Goal: Transaction & Acquisition: Subscribe to service/newsletter

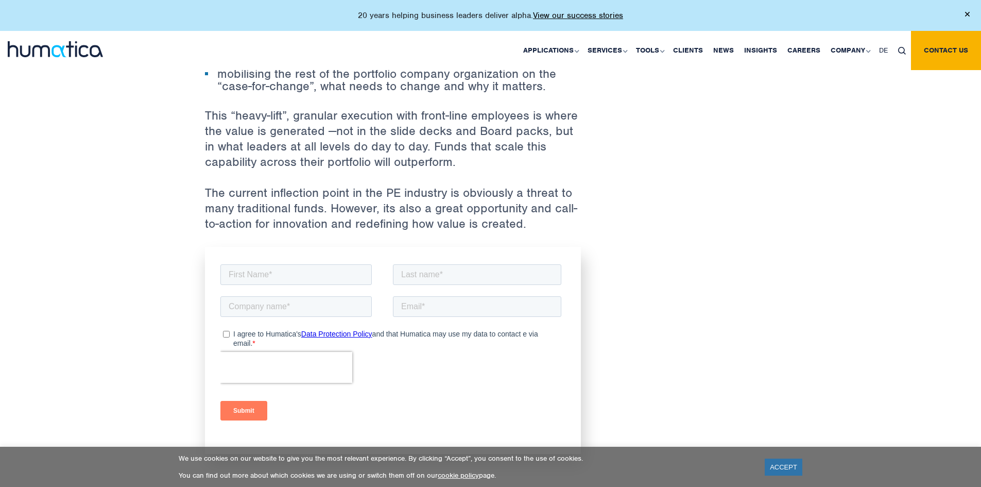
scroll to position [1391, 0]
click at [323, 282] on input "text" at bounding box center [295, 274] width 151 height 21
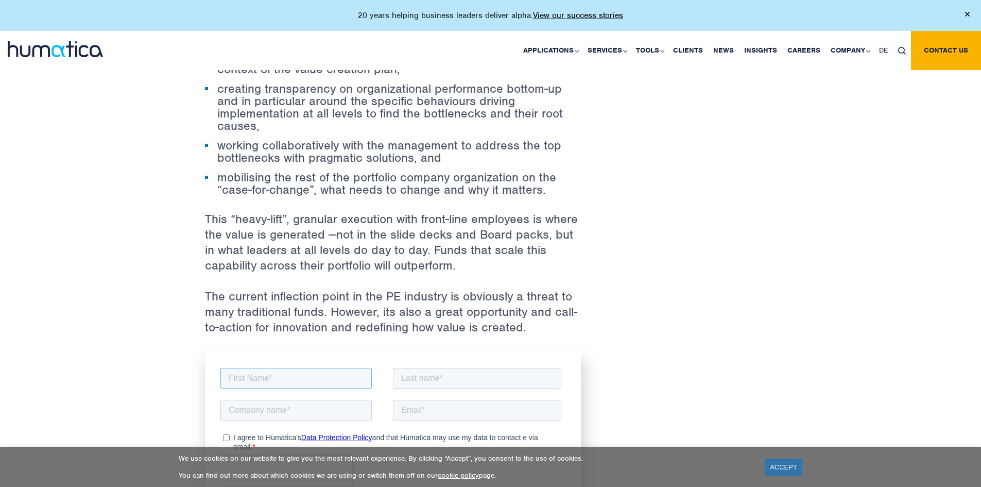
type input "Diogo"
type input "[PERSON_NAME]"
type input "[EMAIL_ADDRESS][DOMAIN_NAME]"
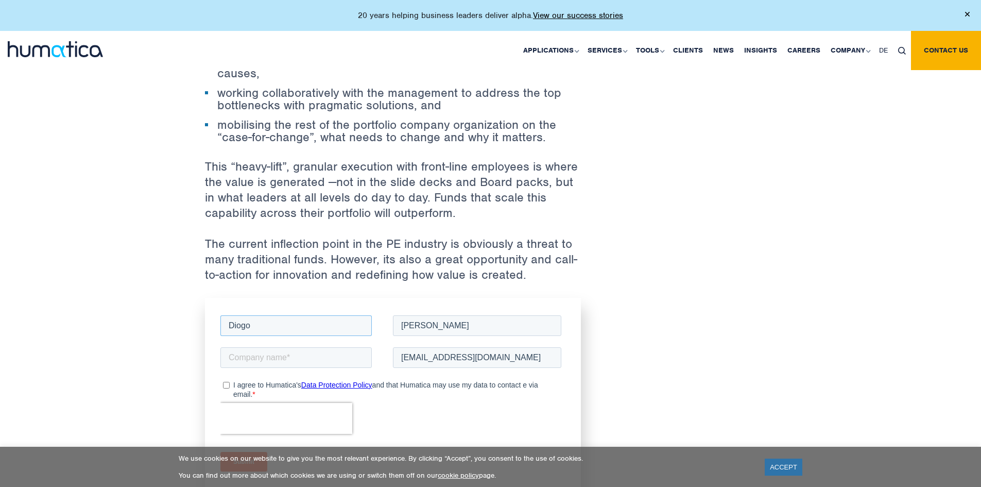
scroll to position [1391, 0]
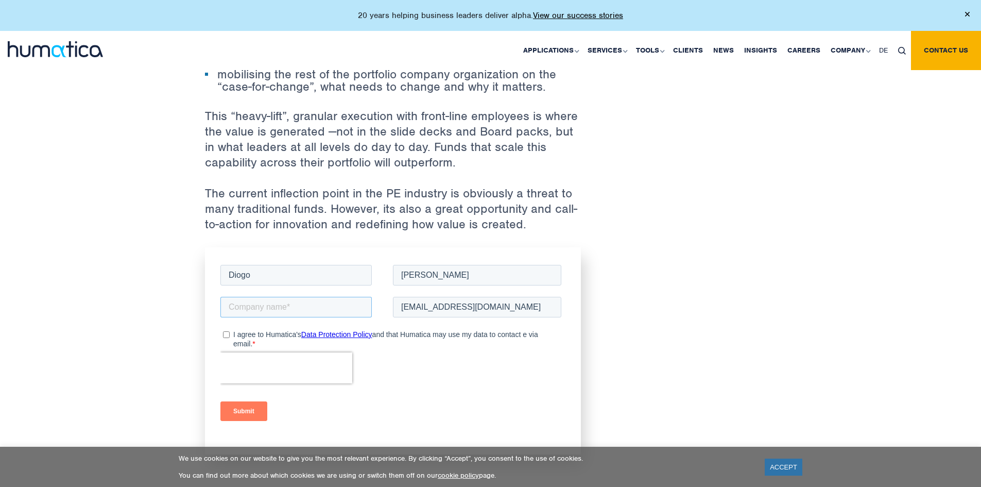
click at [289, 300] on input "text" at bounding box center [295, 306] width 151 height 21
type input "Explorer Investments"
click at [226, 335] on input "I agree to Humatica's Data Protection Policy and that Humatica may use my data …" at bounding box center [226, 334] width 7 height 7
checkbox input "true"
click at [243, 404] on input "Submit" at bounding box center [243, 411] width 47 height 20
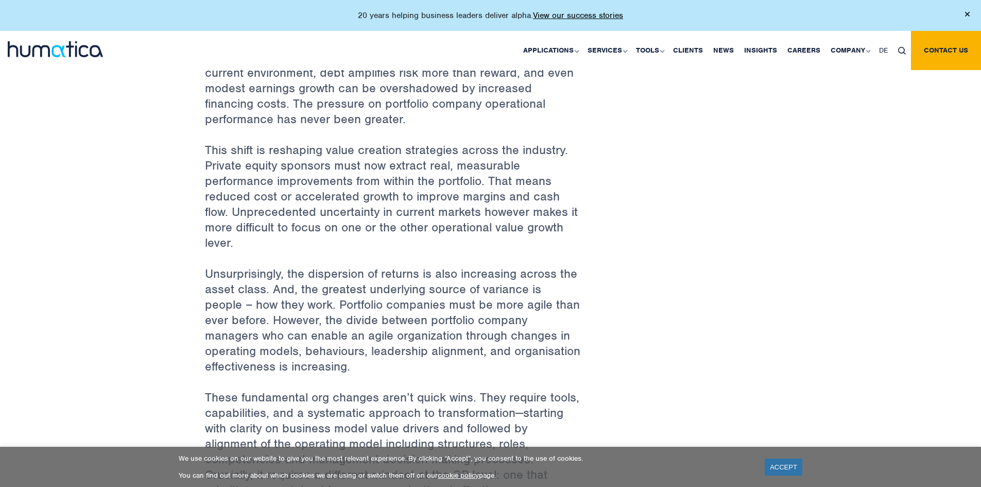
scroll to position [670, 0]
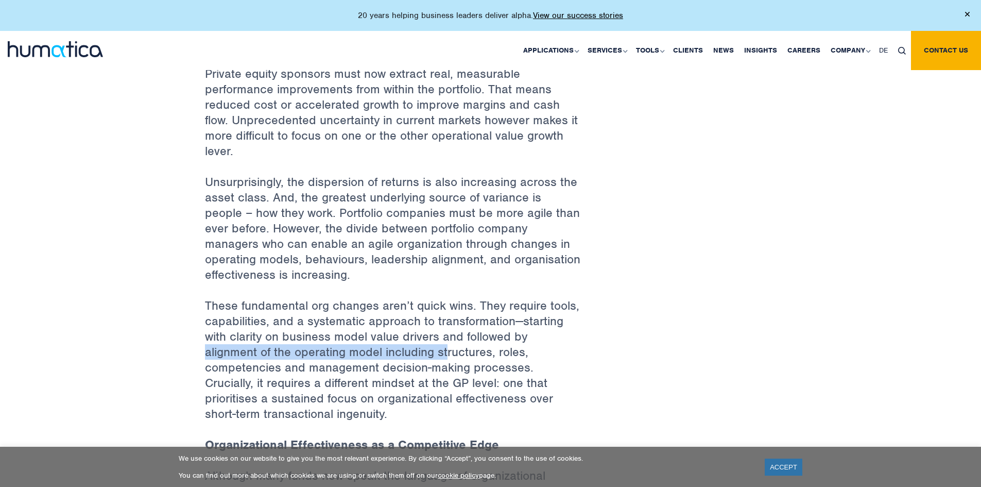
drag, startPoint x: 185, startPoint y: 349, endPoint x: 450, endPoint y: 354, distance: 264.8
click at [450, 354] on div "Back to Insights For PE it’s not “Game-over”, but it is “Game changed” 30 Jul, …" at bounding box center [490, 288] width 981 height 1837
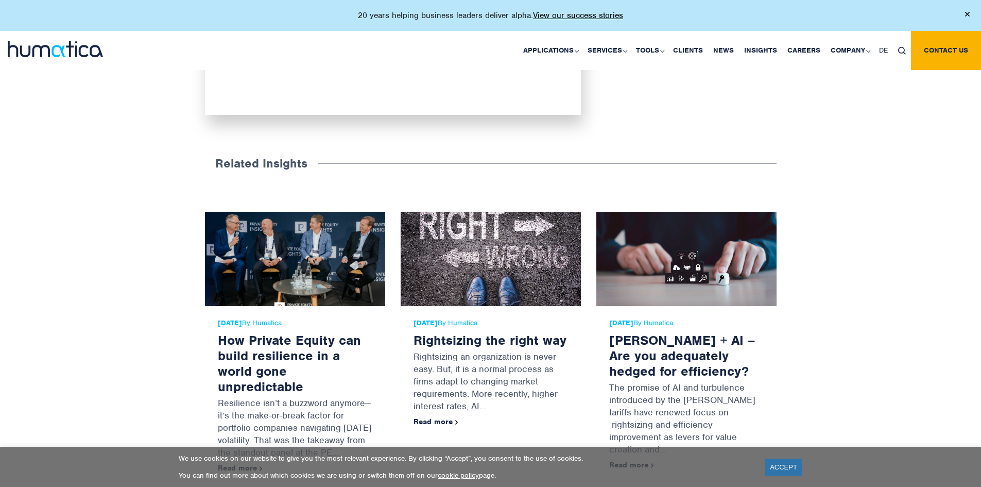
scroll to position [1751, 0]
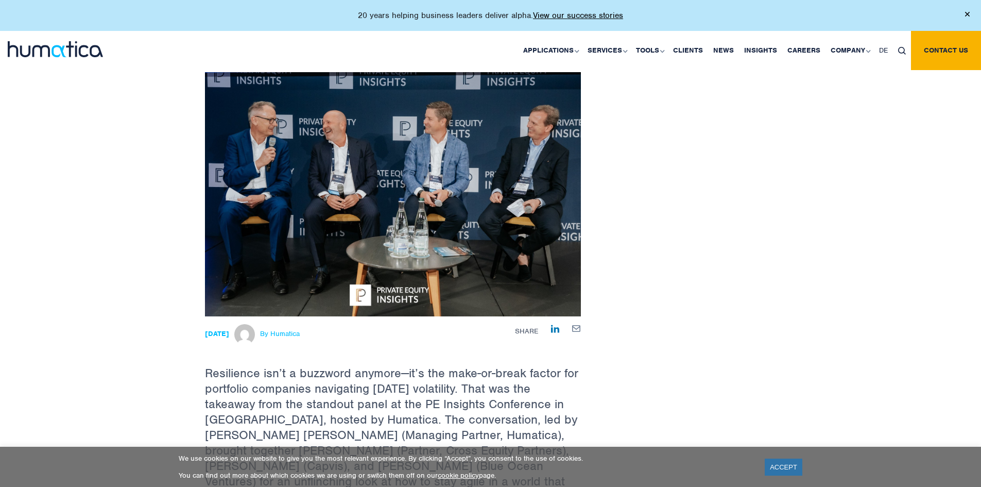
scroll to position [258, 0]
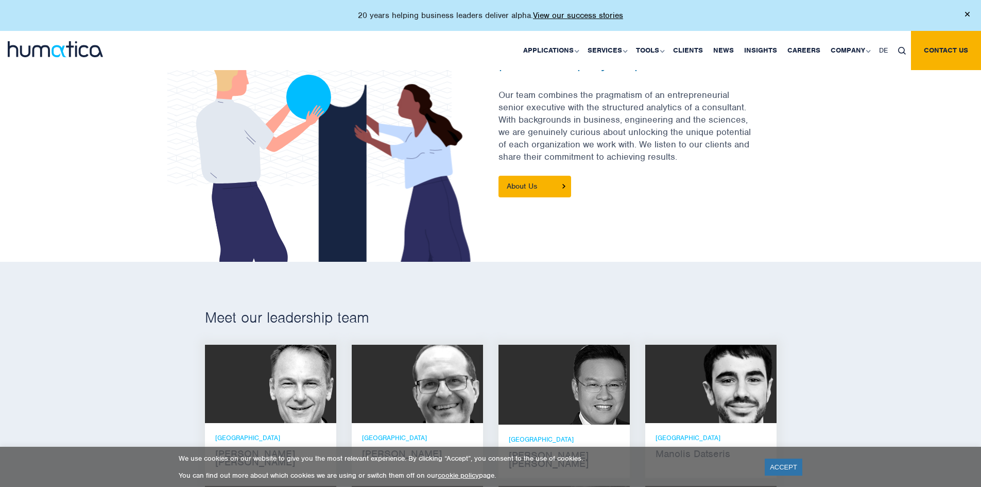
scroll to position [567, 0]
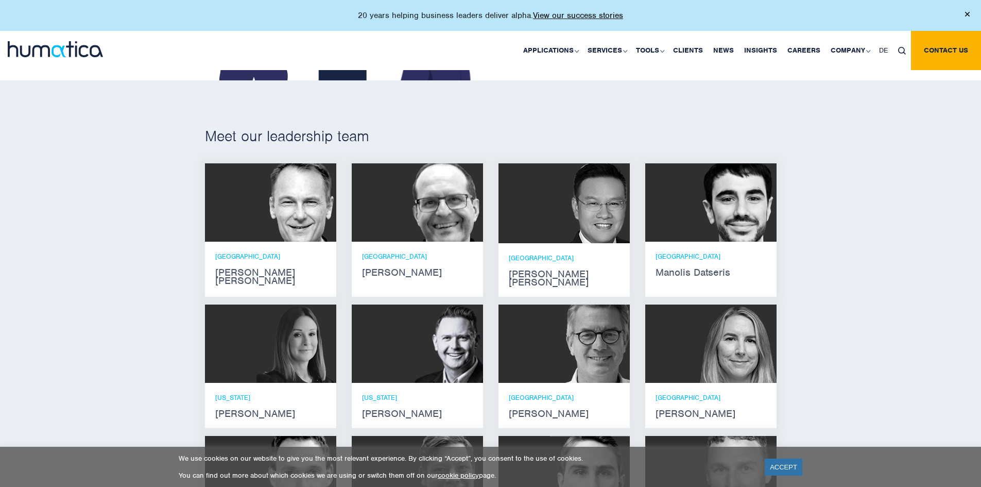
click at [270, 257] on p "ZURICH" at bounding box center [270, 256] width 111 height 9
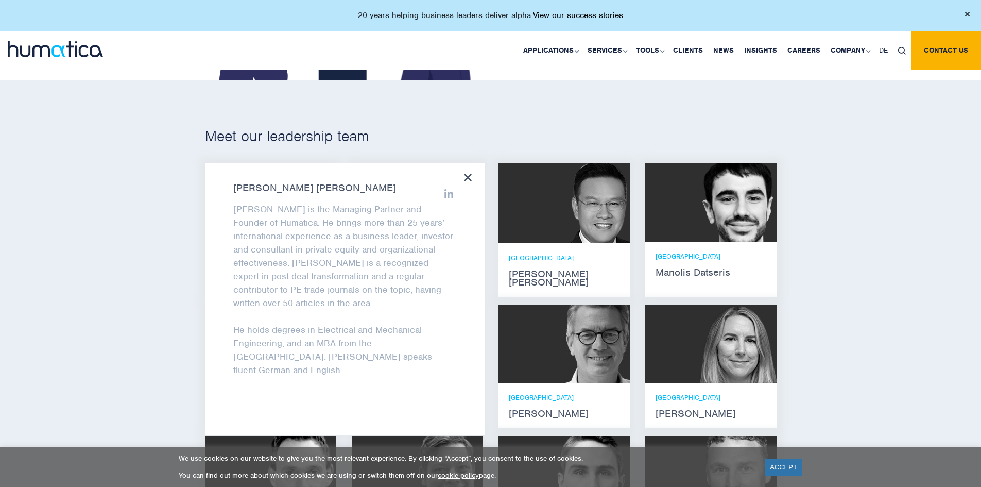
click at [554, 241] on img at bounding box center [586, 203] width 88 height 80
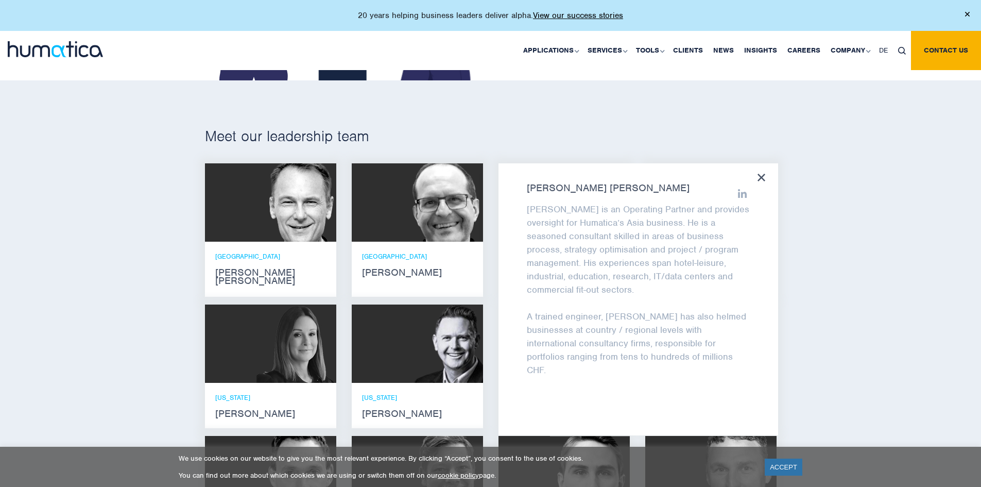
click at [454, 230] on img at bounding box center [443, 202] width 80 height 78
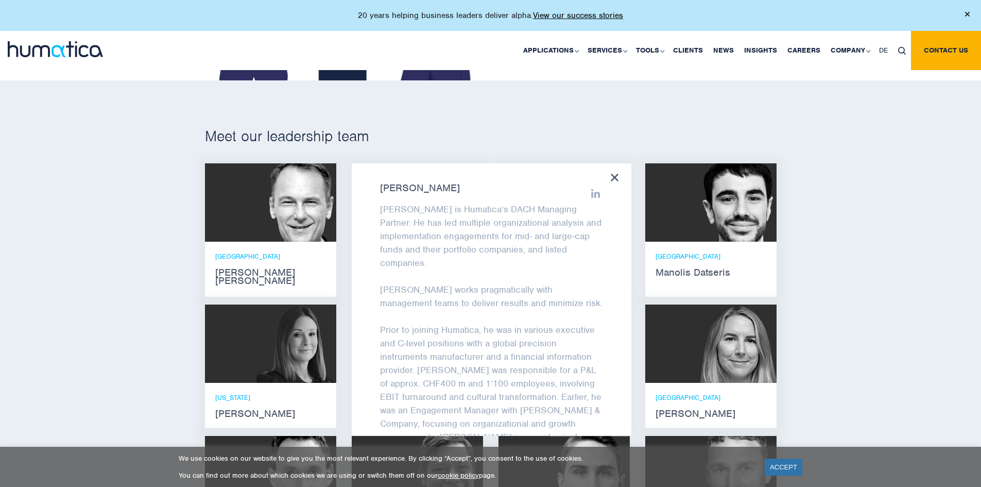
click at [725, 237] on img at bounding box center [737, 202] width 80 height 78
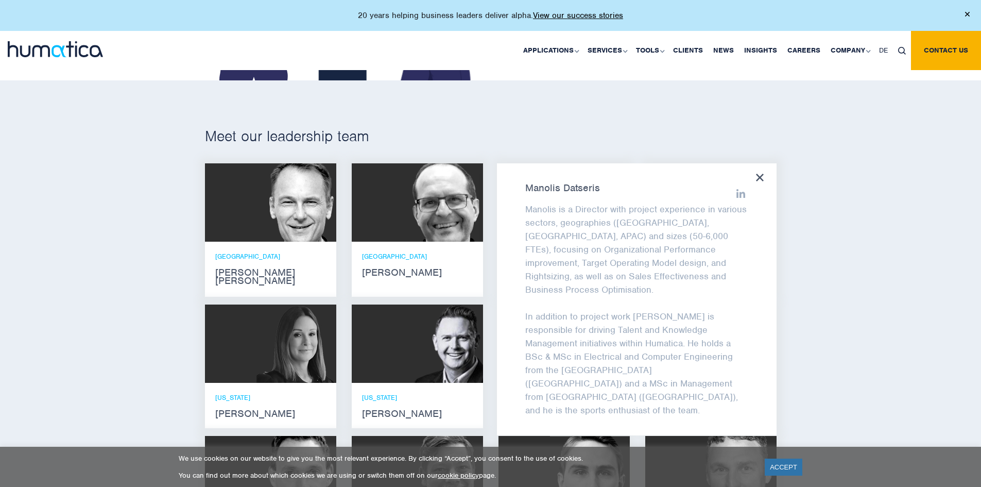
click at [301, 360] on img at bounding box center [297, 343] width 80 height 78
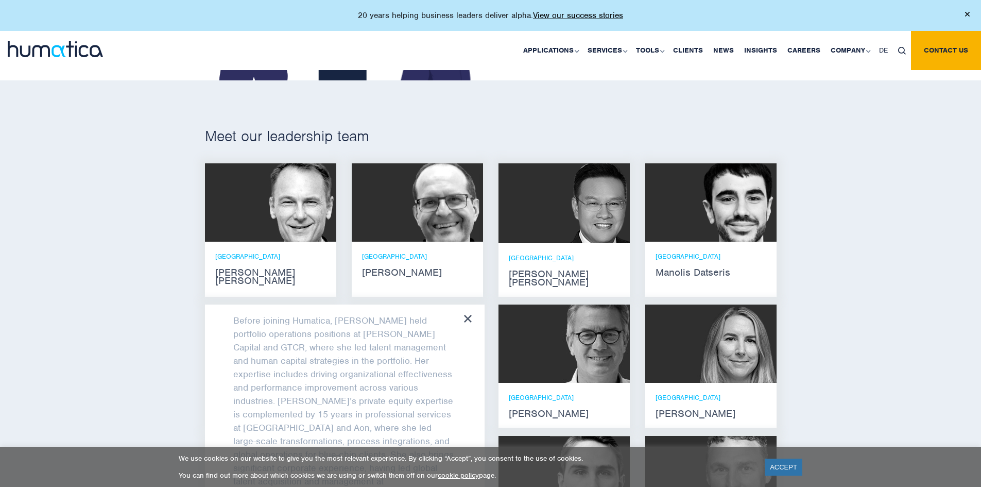
scroll to position [155, 0]
click at [692, 52] on link "Clients" at bounding box center [688, 50] width 40 height 39
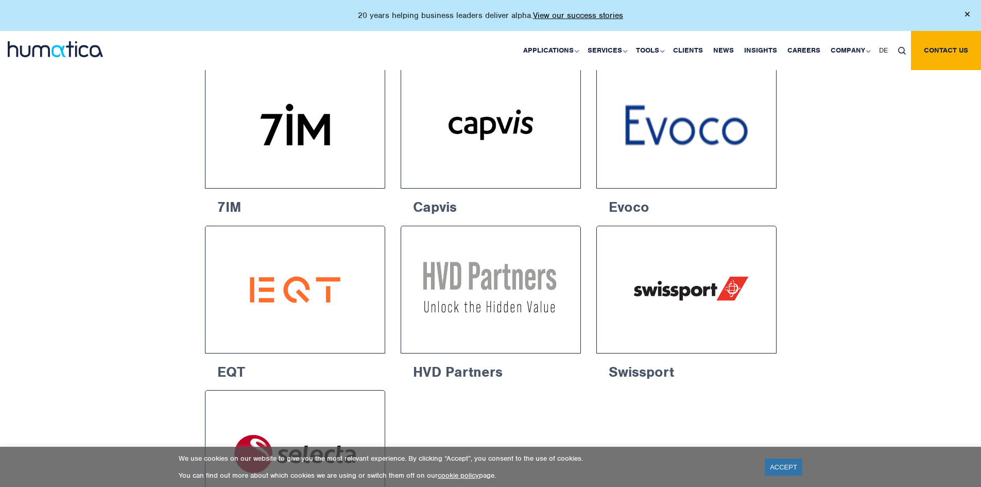
scroll to position [1545, 0]
